Goal: Information Seeking & Learning: Find specific fact

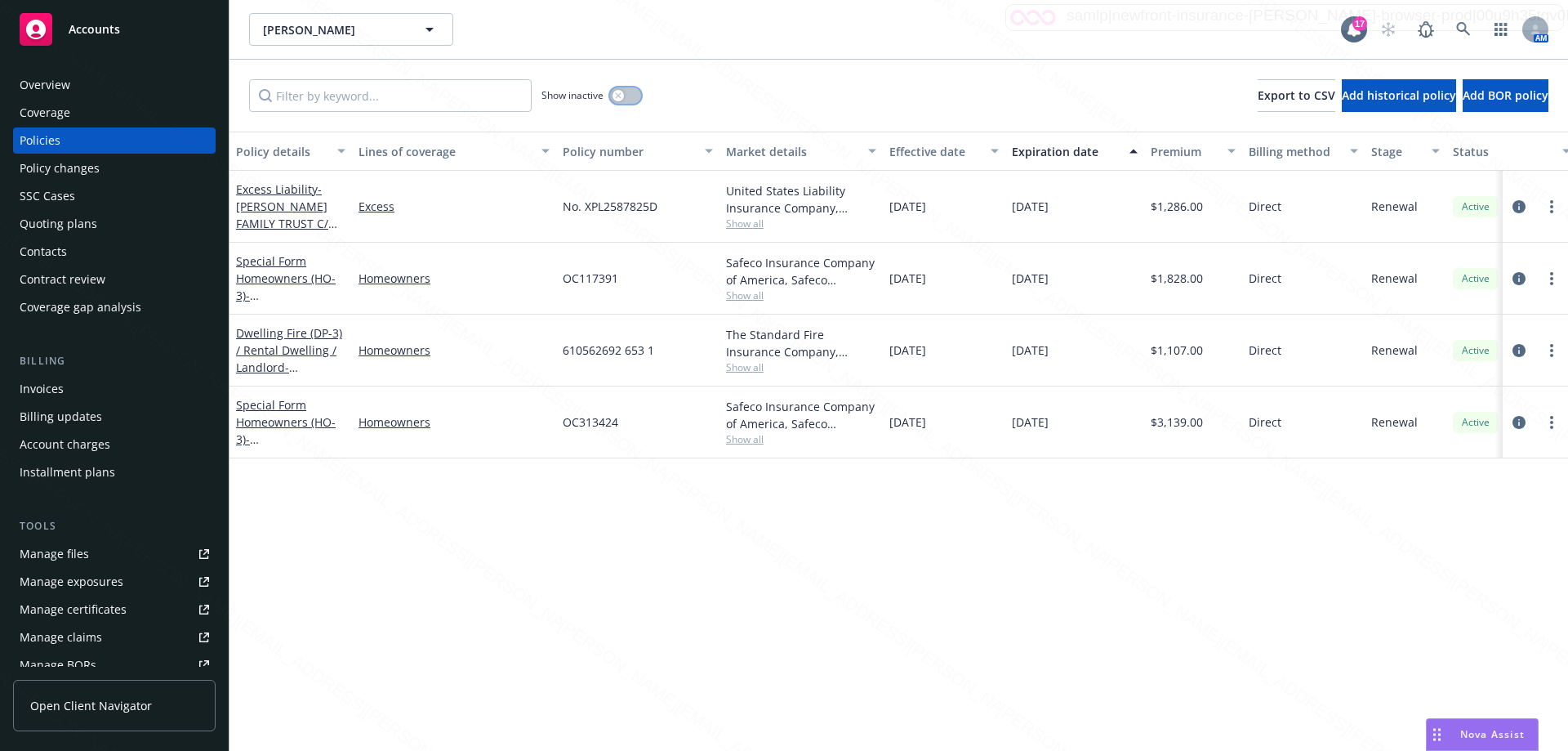
click at [637, 95] on button "button" at bounding box center [625, 96] width 31 height 17
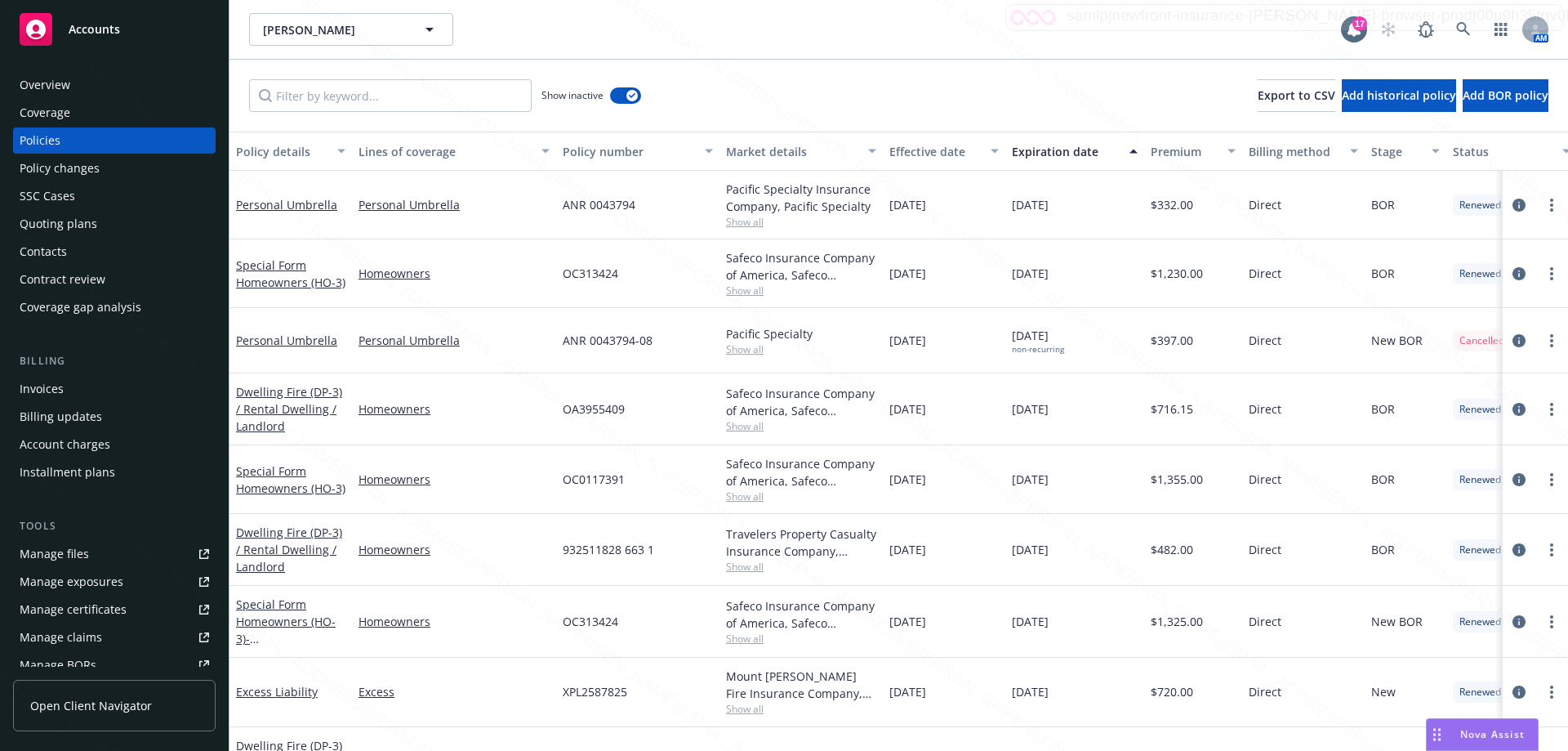
click at [1062, 156] on div "Expiration date" at bounding box center [1066, 152] width 108 height 17
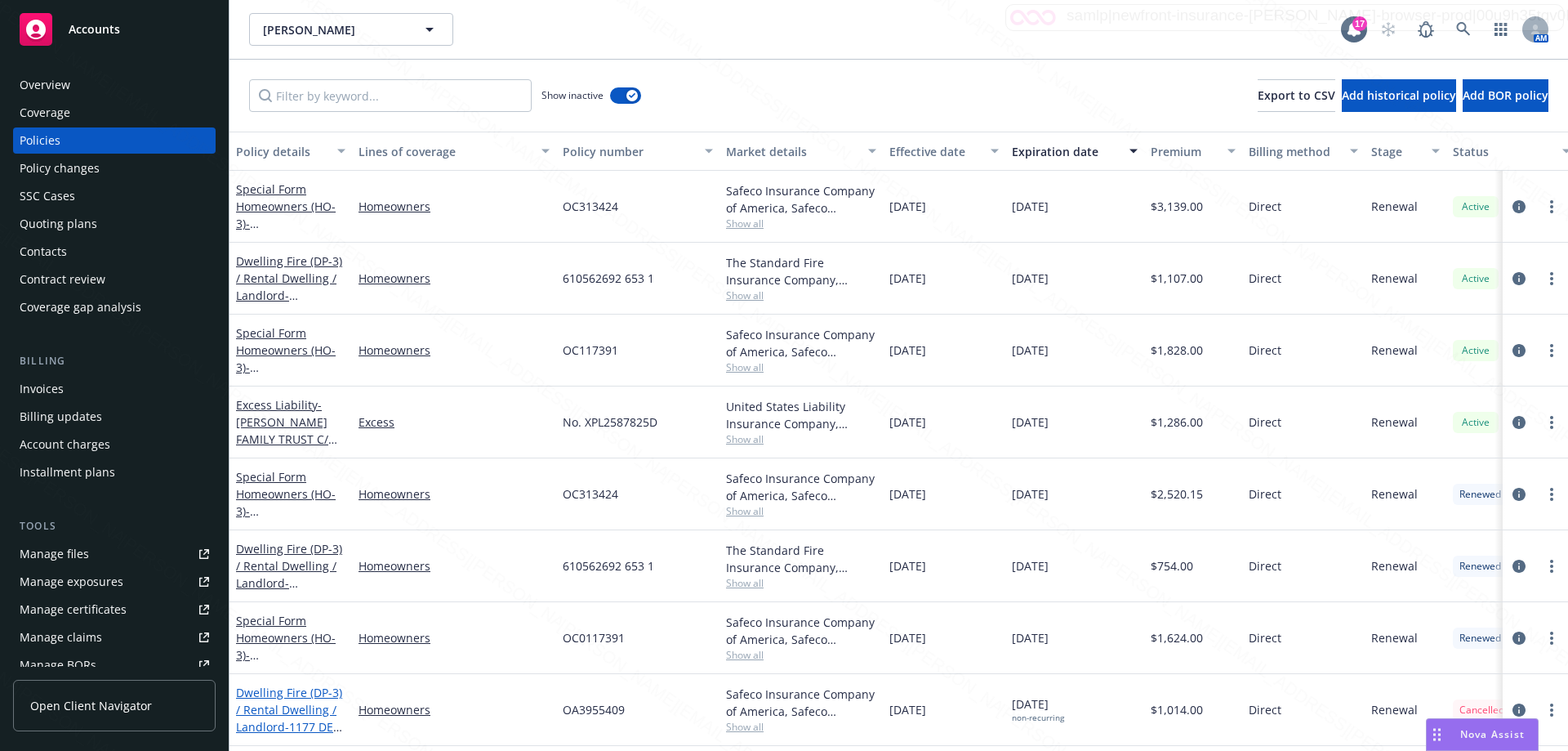
click at [311, 704] on link "Dwelling Fire (DP-3) / Rental Dwelling / Landlord - [STREET_ADDRESS]" at bounding box center [289, 735] width 106 height 101
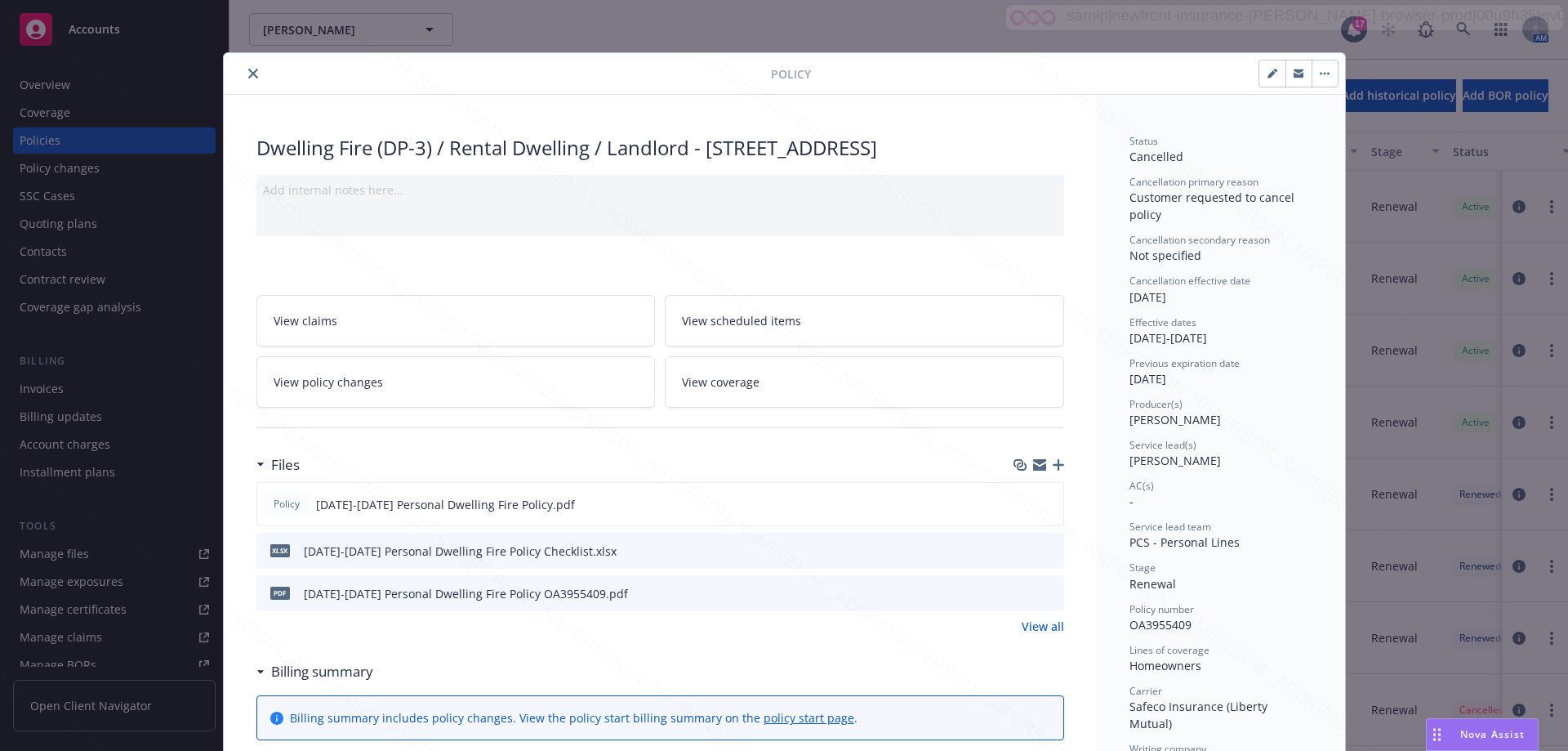
drag, startPoint x: 703, startPoint y: 149, endPoint x: 709, endPoint y: 166, distance: 18.0
click at [709, 162] on div "Dwelling Fire (DP-3) / Rental Dwelling / Landlord - [STREET_ADDRESS]" at bounding box center [660, 148] width 807 height 28
copy div "1177 DE ANZA [GEOGRAPHIC_DATA]-2521"
